Goal: Check status: Check status

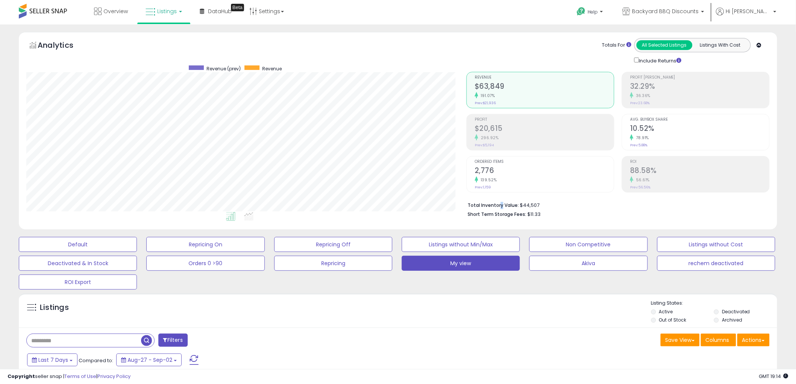
scroll to position [167, 0]
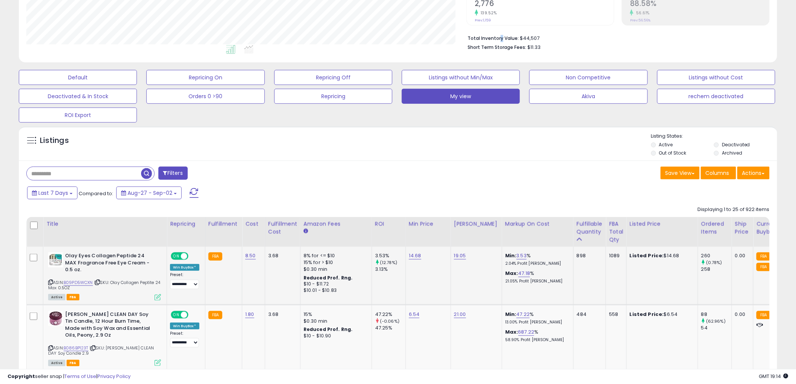
click at [51, 280] on icon at bounding box center [50, 282] width 5 height 4
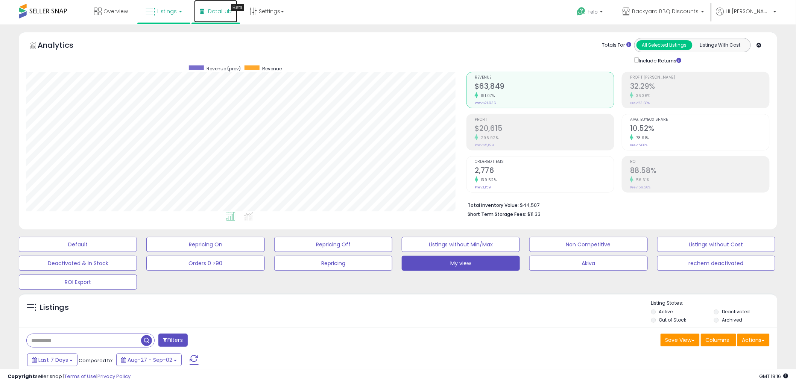
click at [219, 14] on link "DataHub Beta" at bounding box center [215, 11] width 43 height 23
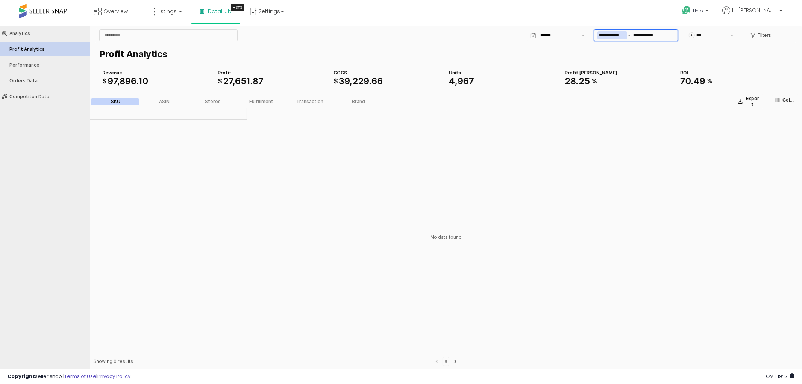
click at [620, 34] on input "**********" at bounding box center [613, 35] width 30 height 8
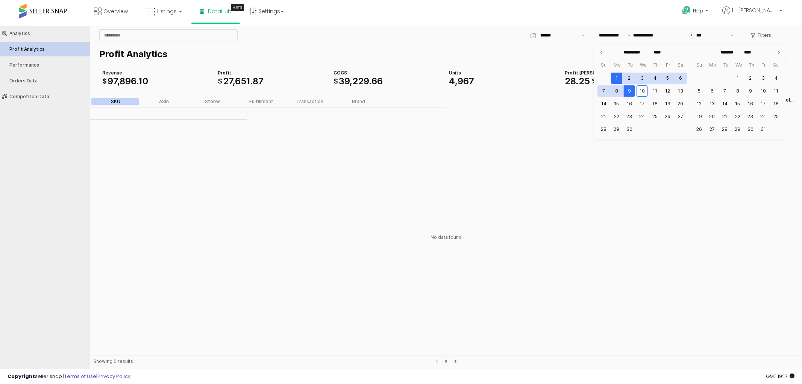
click at [507, 257] on div "No data found" at bounding box center [446, 237] width 712 height 236
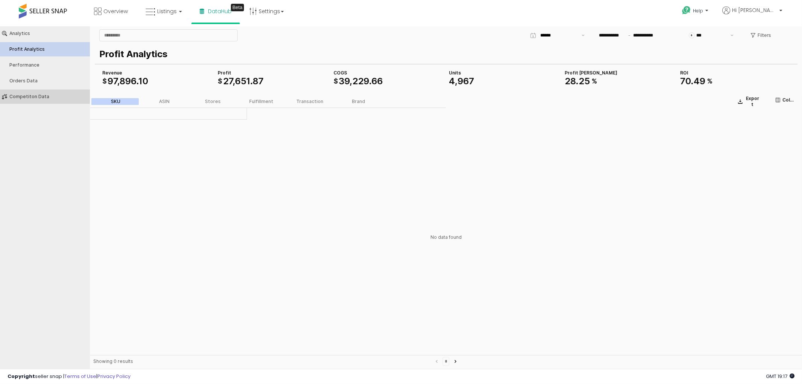
click at [44, 96] on div "Competiton Data" at bounding box center [48, 96] width 79 height 5
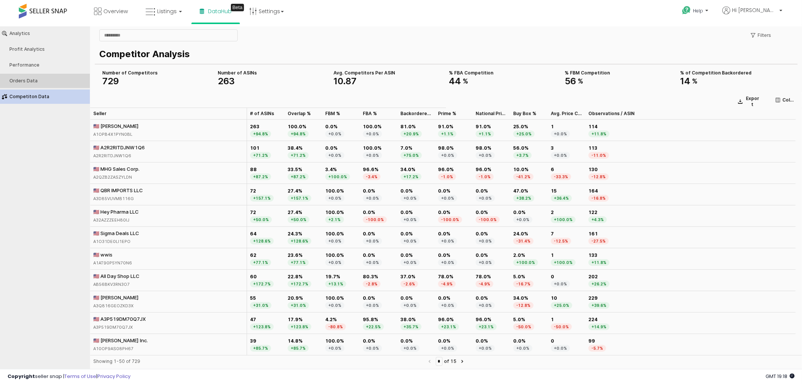
click at [52, 81] on div "Orders Data" at bounding box center [48, 80] width 79 height 5
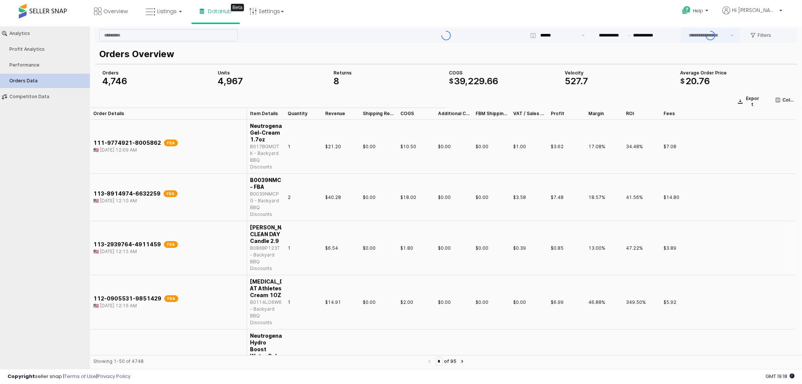
type input "***"
click at [166, 14] on span "Listings" at bounding box center [167, 12] width 20 height 8
click at [170, 38] on icon at bounding box center [169, 37] width 33 height 10
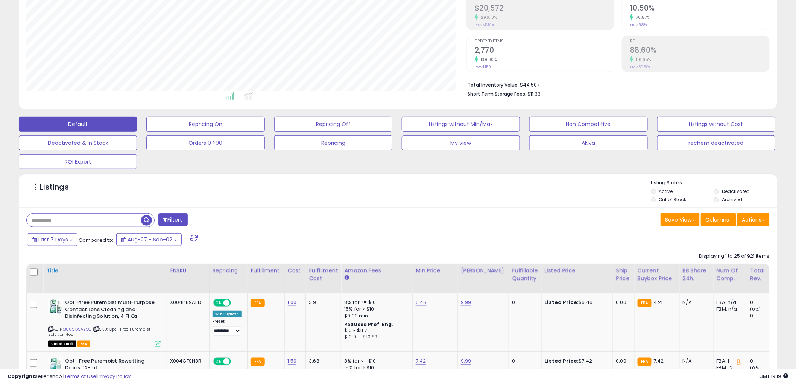
scroll to position [125, 0]
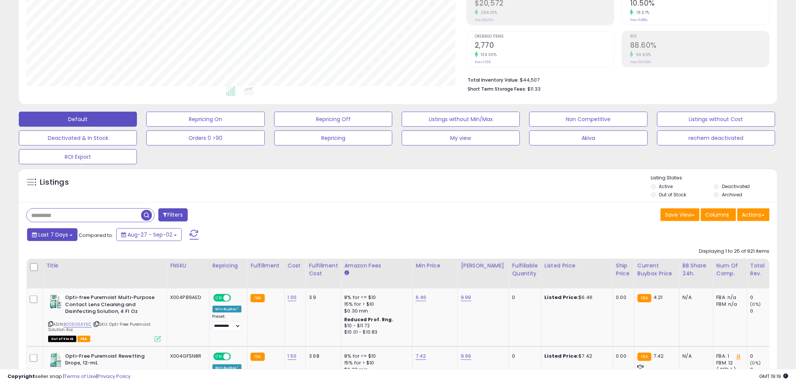
click at [59, 237] on span "Last 7 Days" at bounding box center [53, 235] width 30 height 8
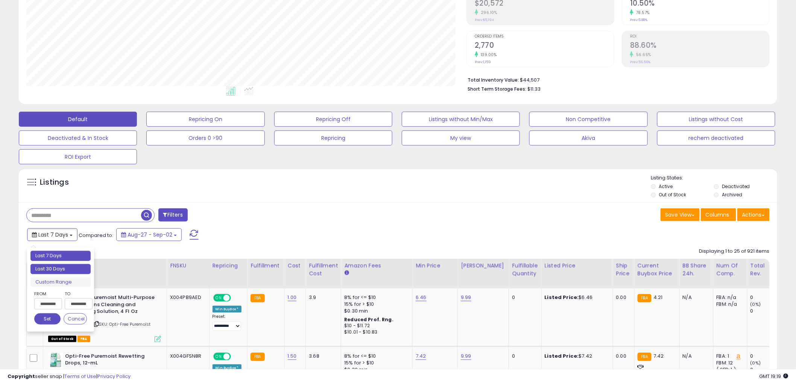
type input "**********"
click at [56, 271] on li "Last 30 Days" at bounding box center [60, 269] width 60 height 10
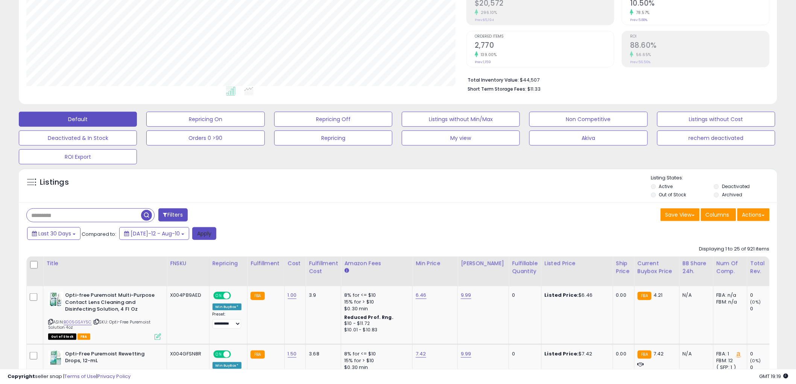
click at [201, 234] on button "Apply" at bounding box center [204, 233] width 24 height 13
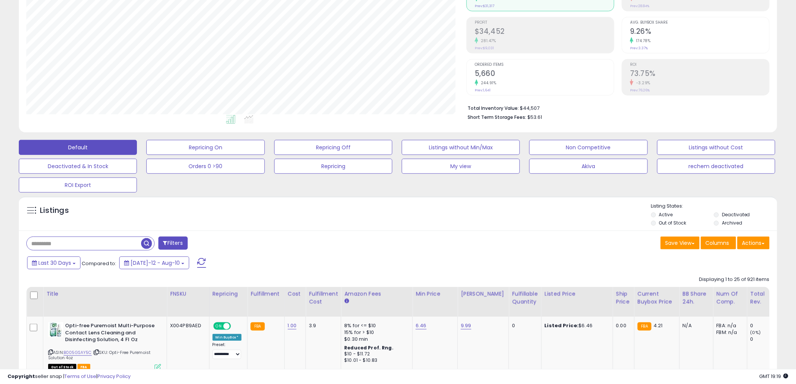
scroll to position [102, 0]
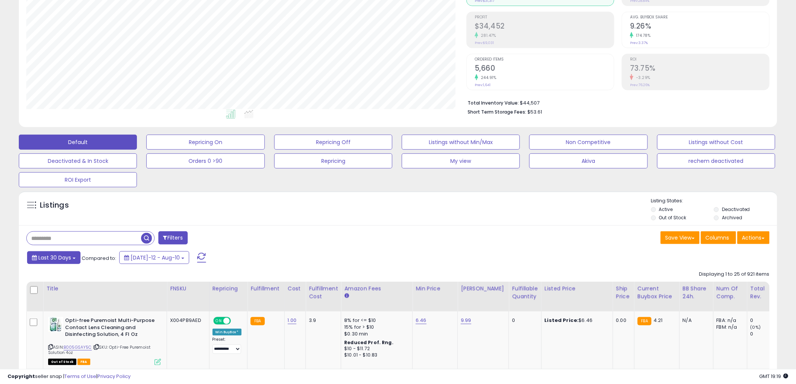
click at [63, 258] on span "Last 30 Days" at bounding box center [54, 258] width 33 height 8
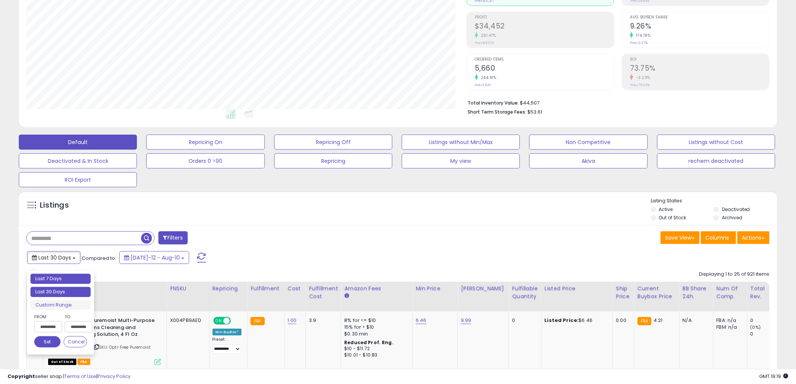
type input "**********"
click at [55, 277] on li "Last 7 Days" at bounding box center [60, 279] width 60 height 10
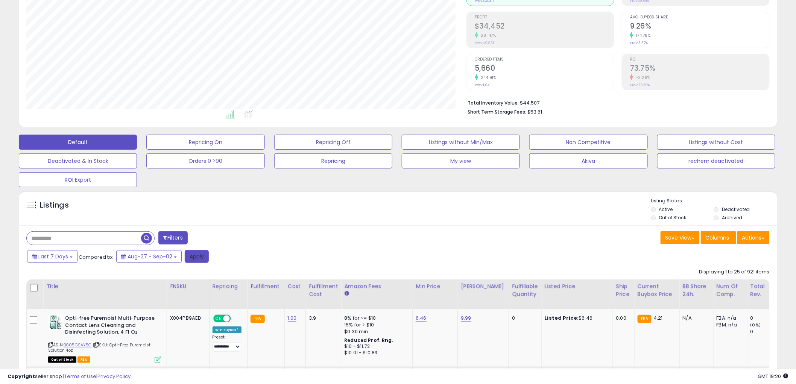
click at [198, 257] on button "Apply" at bounding box center [197, 256] width 24 height 13
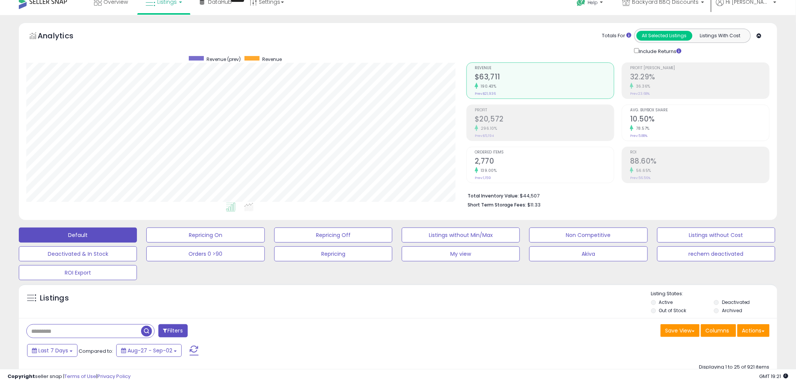
scroll to position [0, 0]
